Goal: Check status: Check status

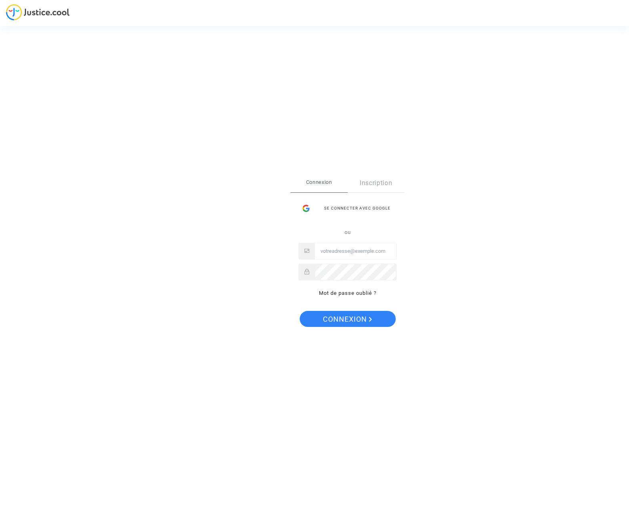
type input "[PERSON_NAME][EMAIL_ADDRESS][DOMAIN_NAME]"
click at [380, 318] on button "Connexion" at bounding box center [348, 319] width 96 height 16
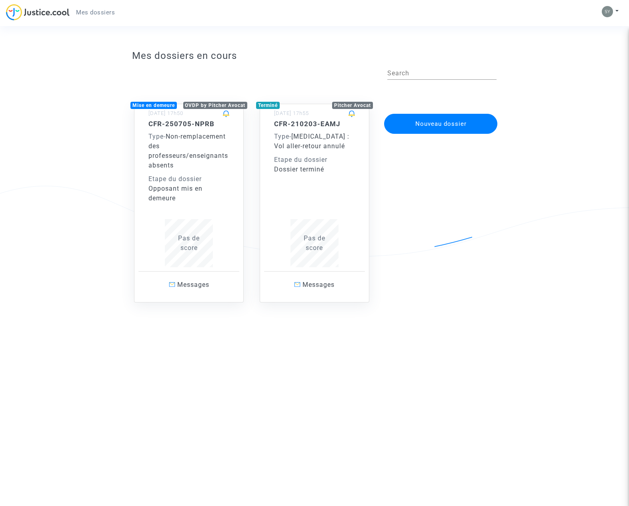
click at [187, 136] on div "Type - Non-remplacement des professeurs/enseignants absents" at bounding box center [189, 151] width 81 height 38
click at [203, 157] on span "Non-remplacement des professeurs/enseignants absents" at bounding box center [189, 151] width 80 height 36
